Goal: Find contact information: Find contact information

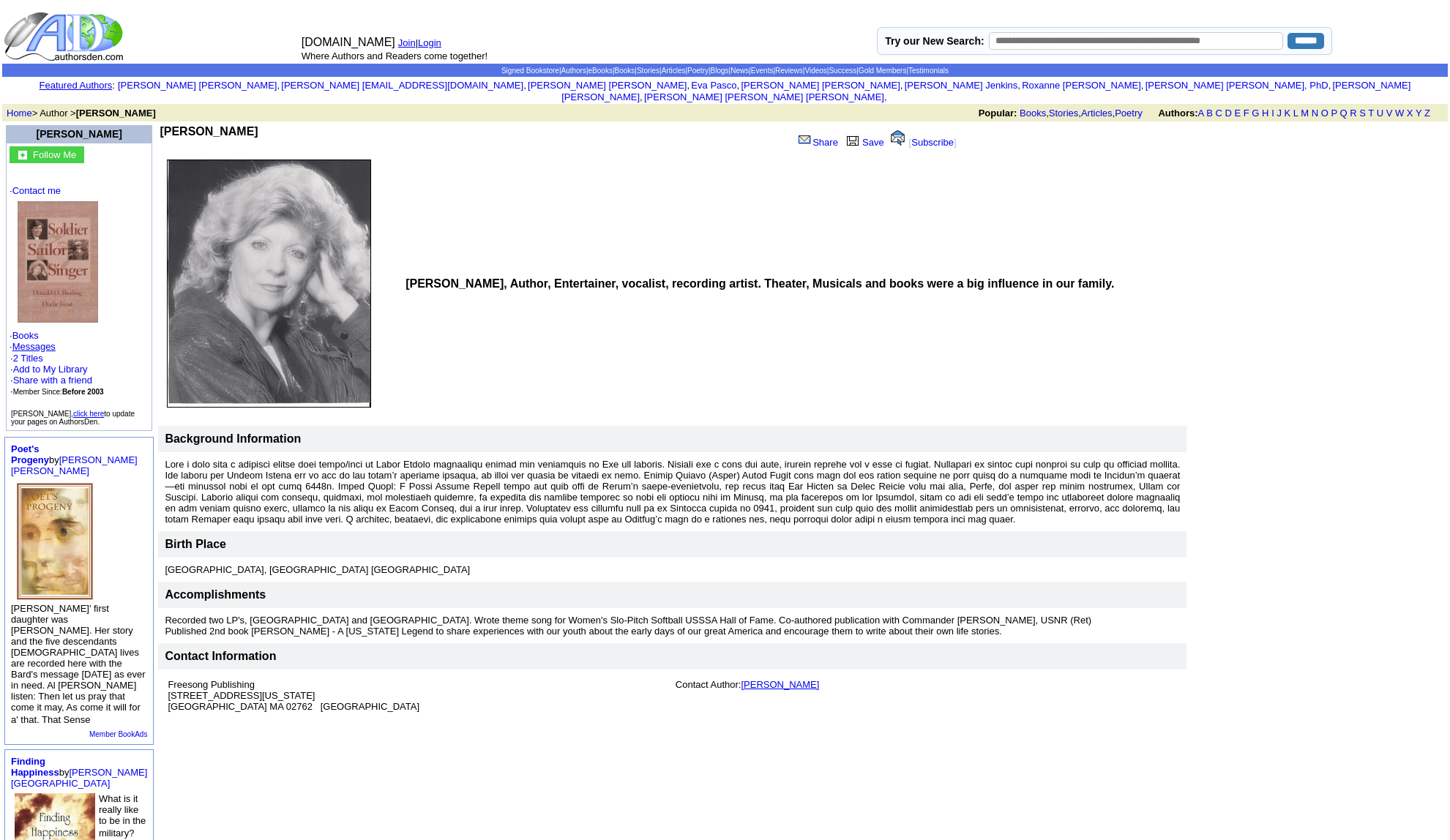
click at [758, 679] on link "Dodie B Frost" at bounding box center [779, 684] width 78 height 11
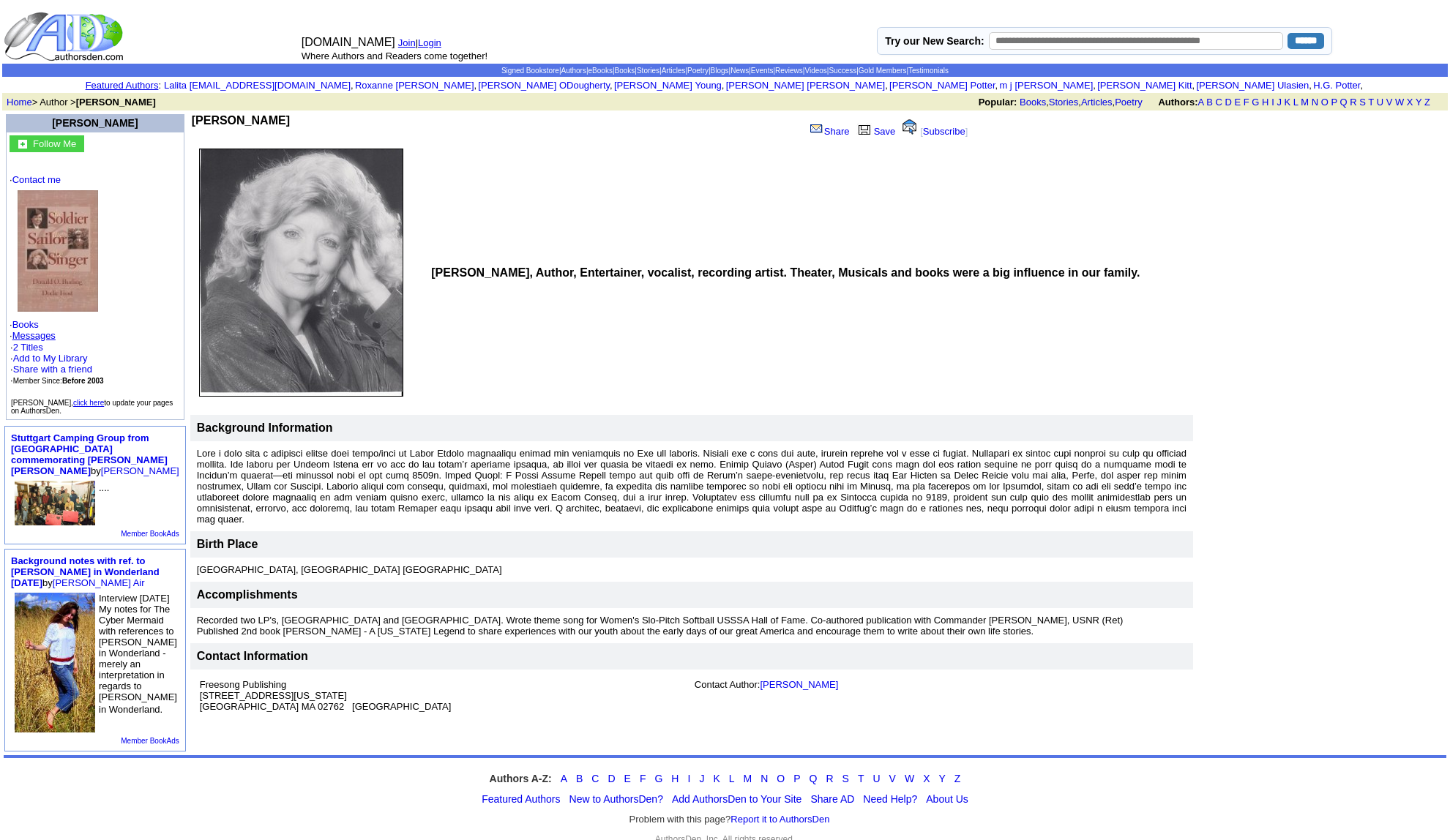
click at [46, 272] on img at bounding box center [58, 251] width 81 height 122
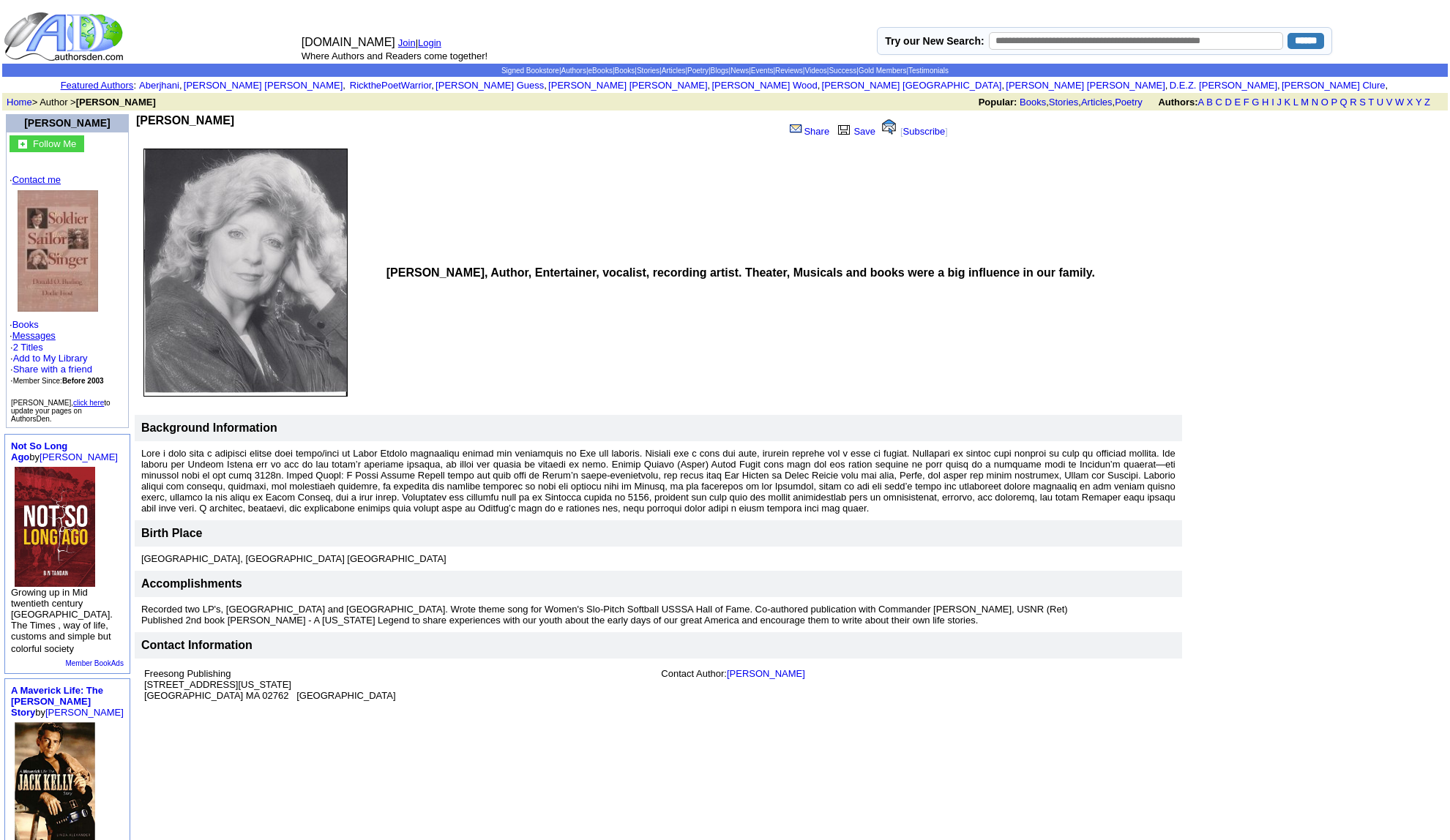
click at [29, 179] on link "Contact me" at bounding box center [36, 180] width 48 height 11
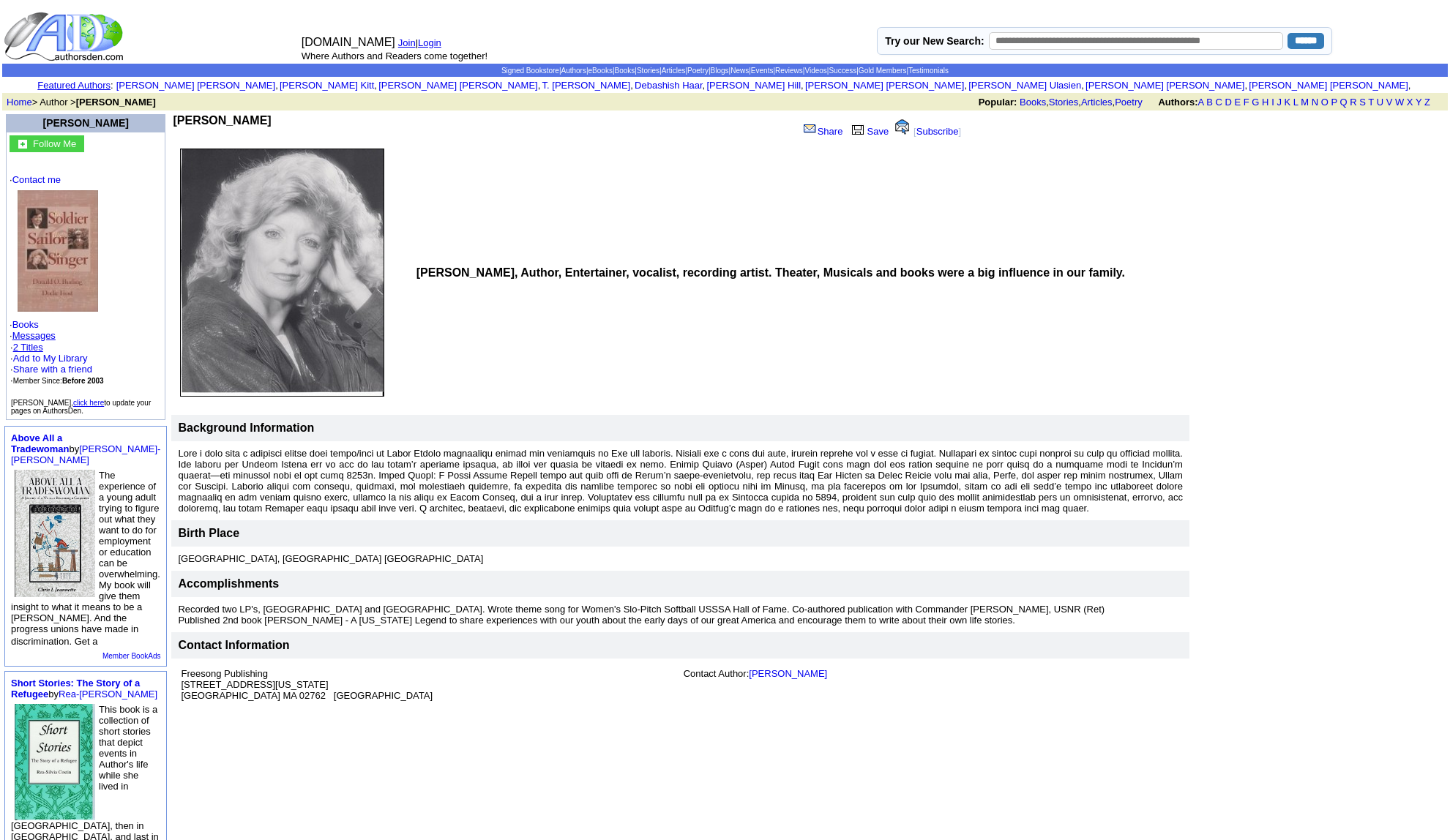
click at [34, 348] on link "2 Titles" at bounding box center [28, 347] width 30 height 11
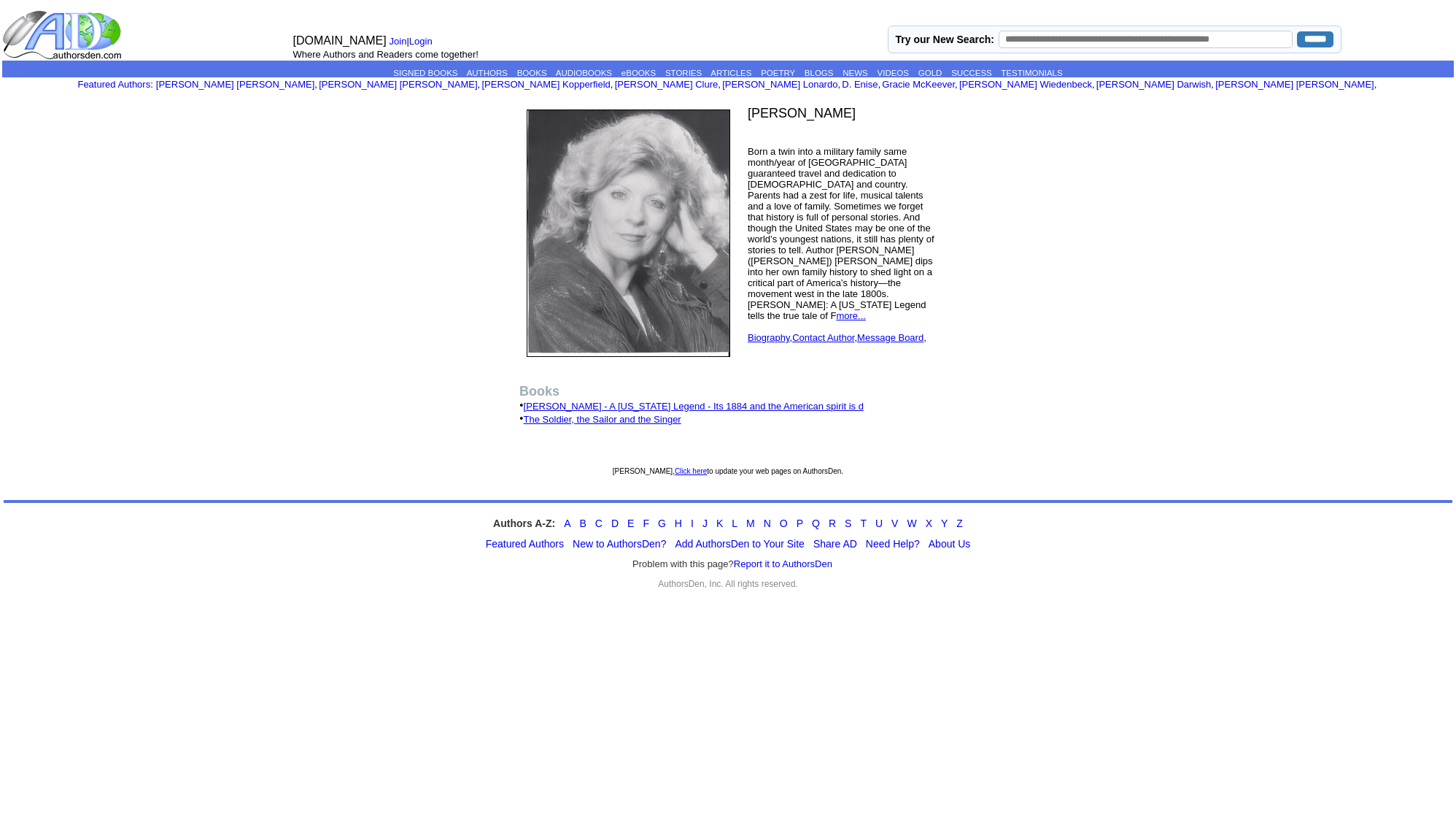
click at [865, 310] on link "more..." at bounding box center [851, 316] width 29 height 11
